Goal: Transaction & Acquisition: Purchase product/service

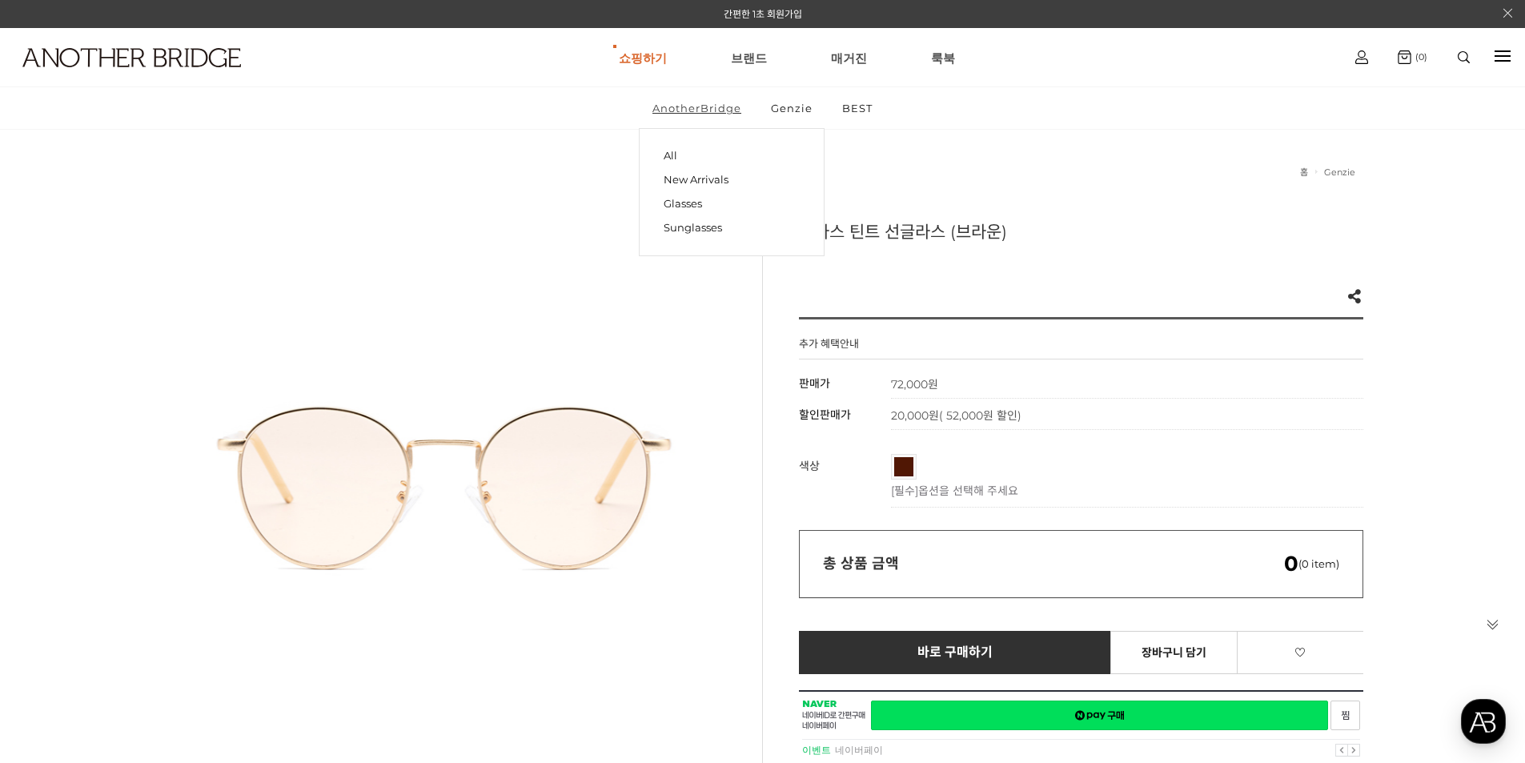
click at [703, 104] on link "AnotherBridge" at bounding box center [697, 108] width 116 height 42
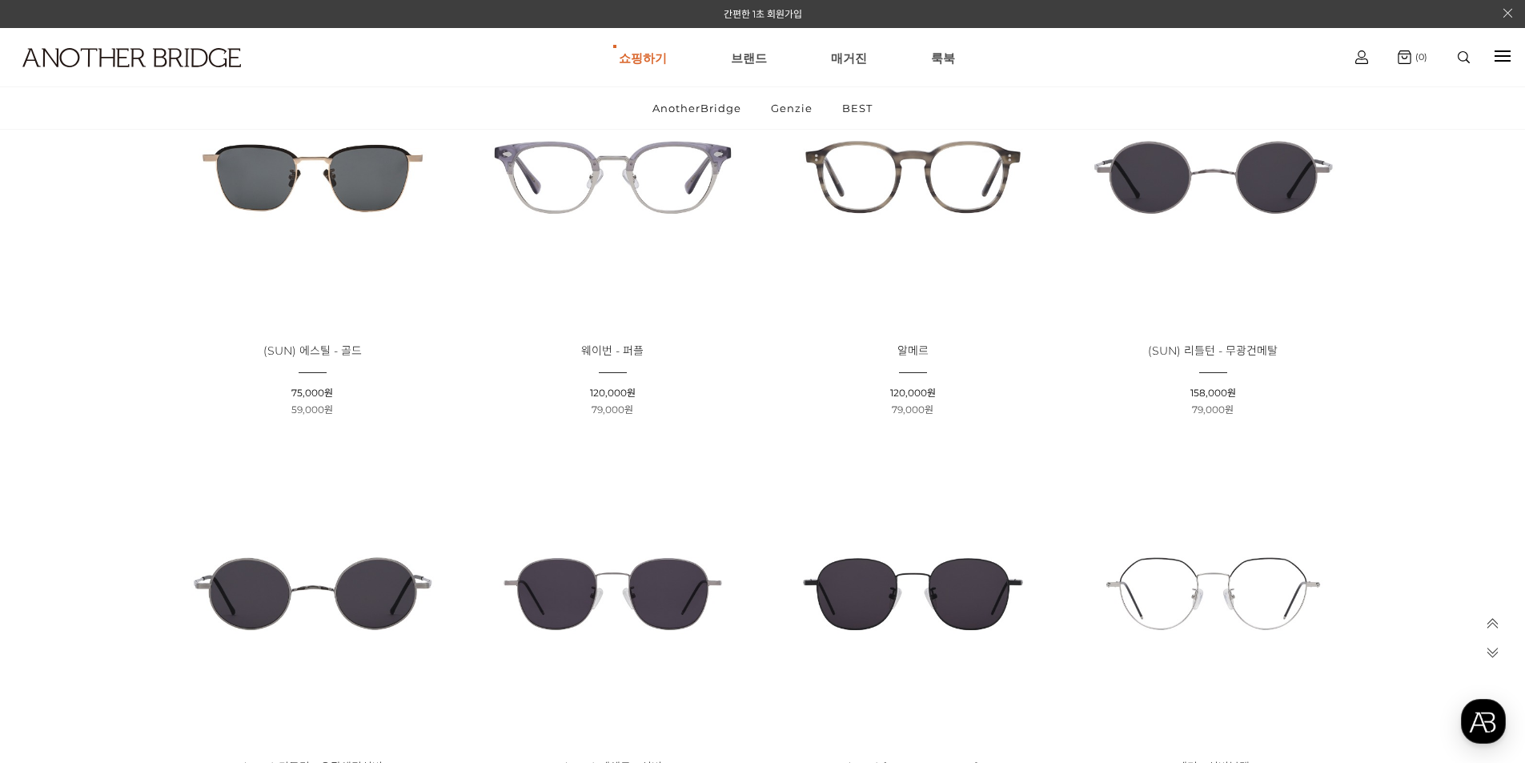
scroll to position [2401, 0]
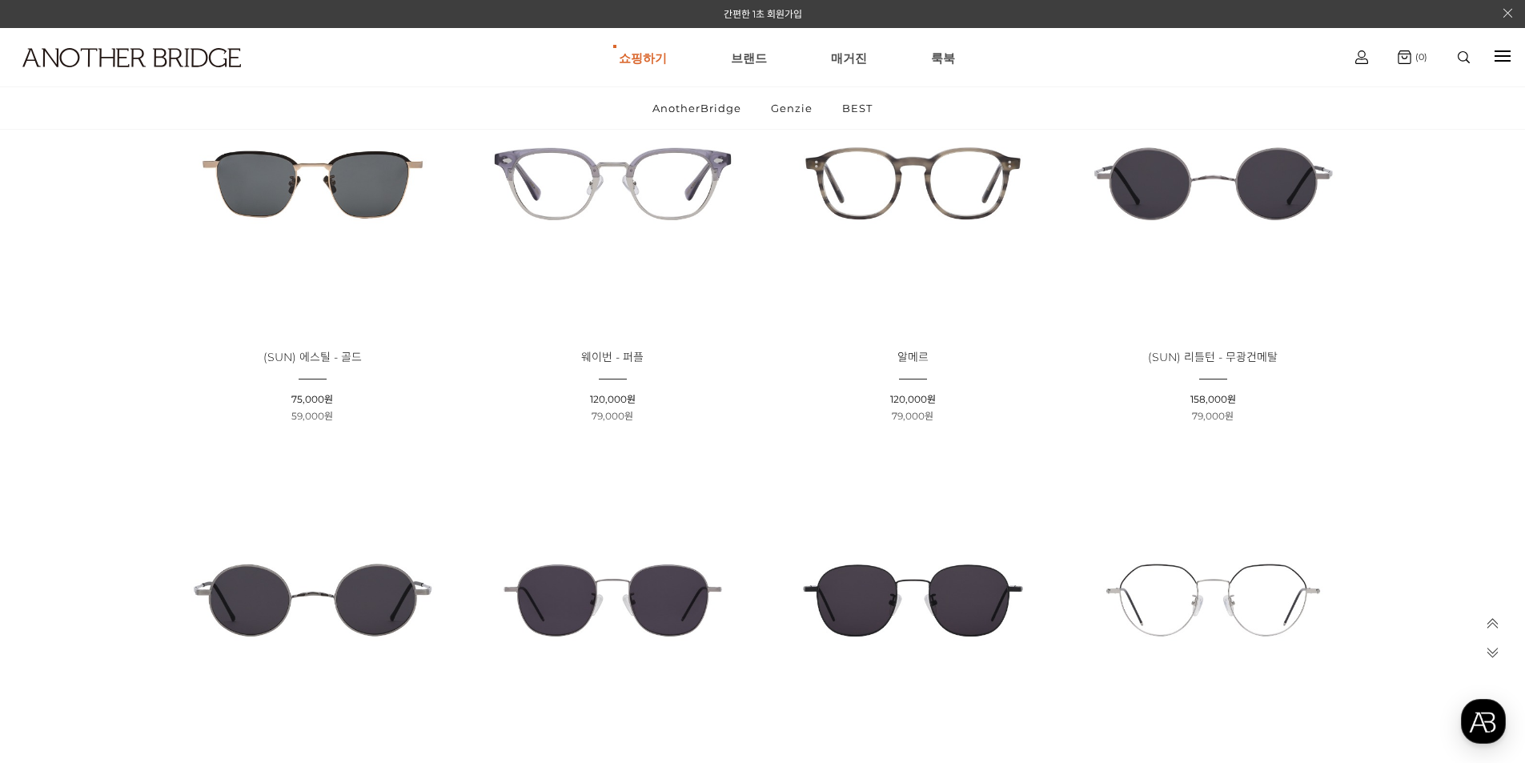
click at [1164, 150] on img at bounding box center [1212, 183] width 289 height 289
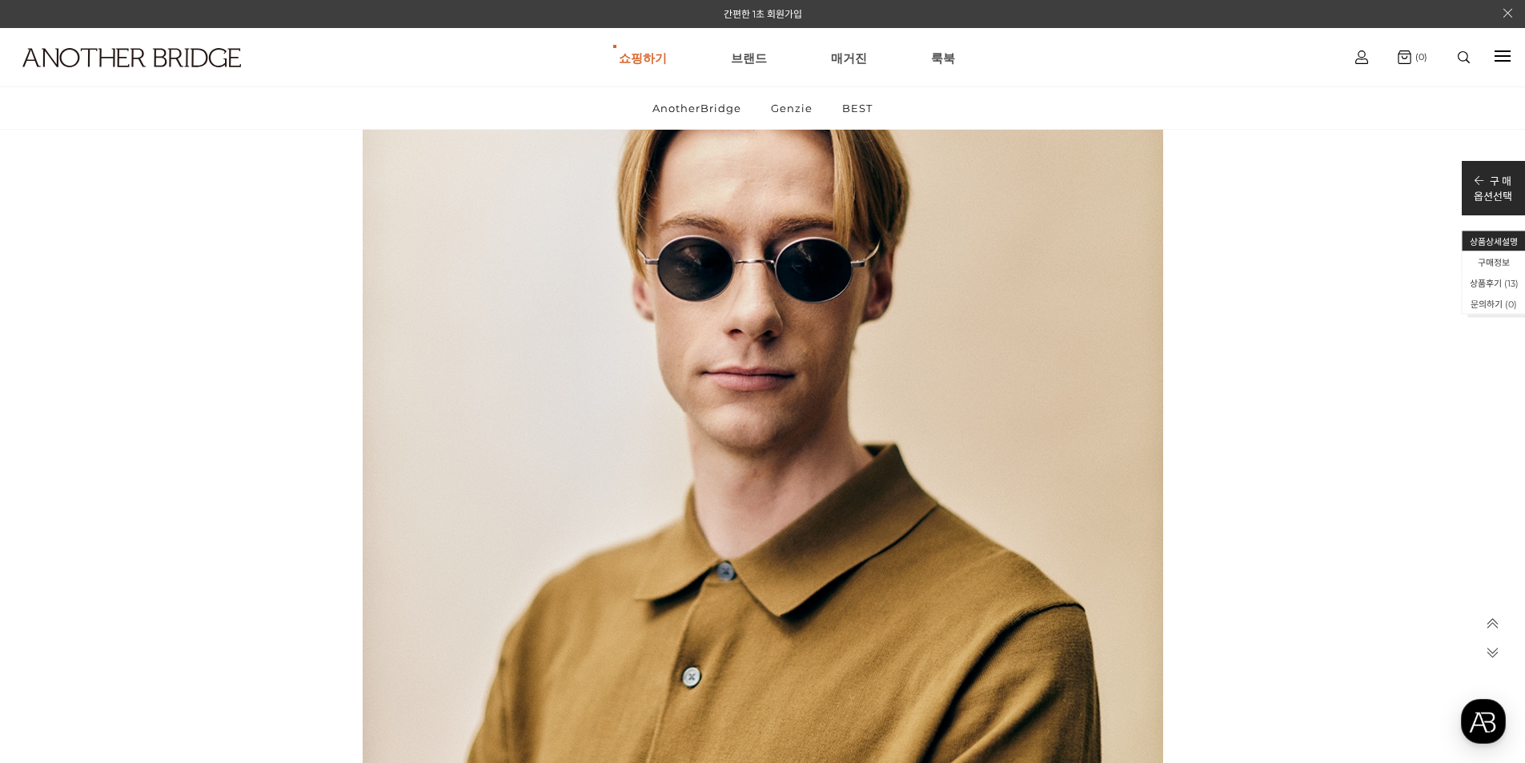
scroll to position [1360, 0]
